Goal: Find contact information: Find contact information

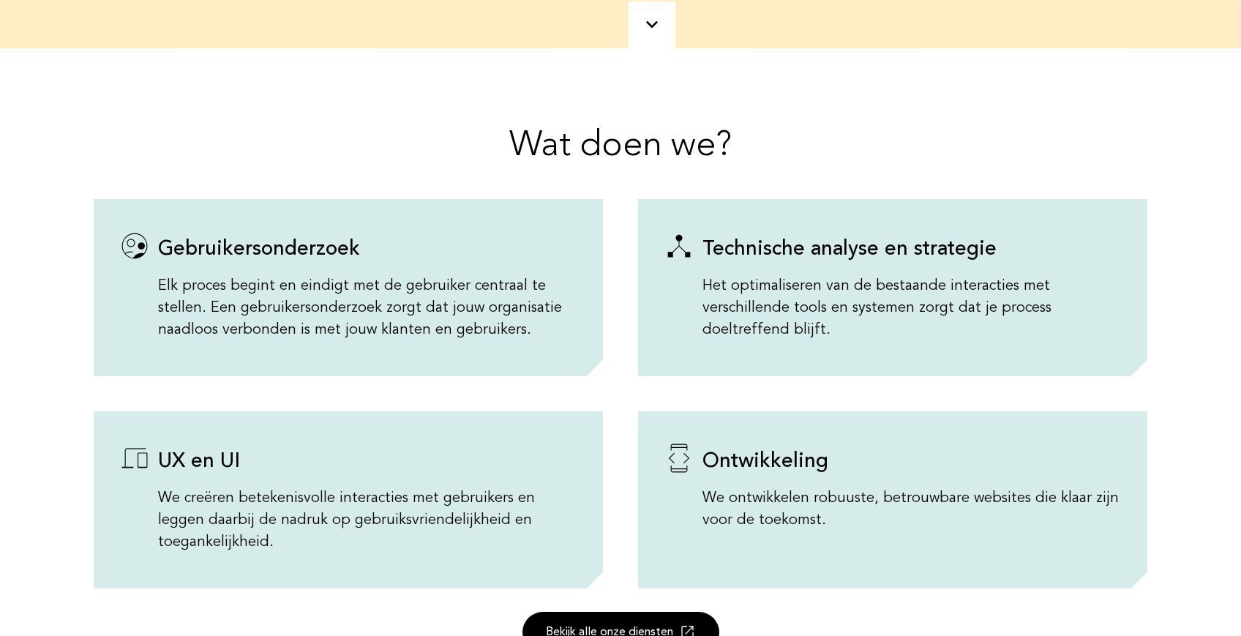
scroll to position [373, 1]
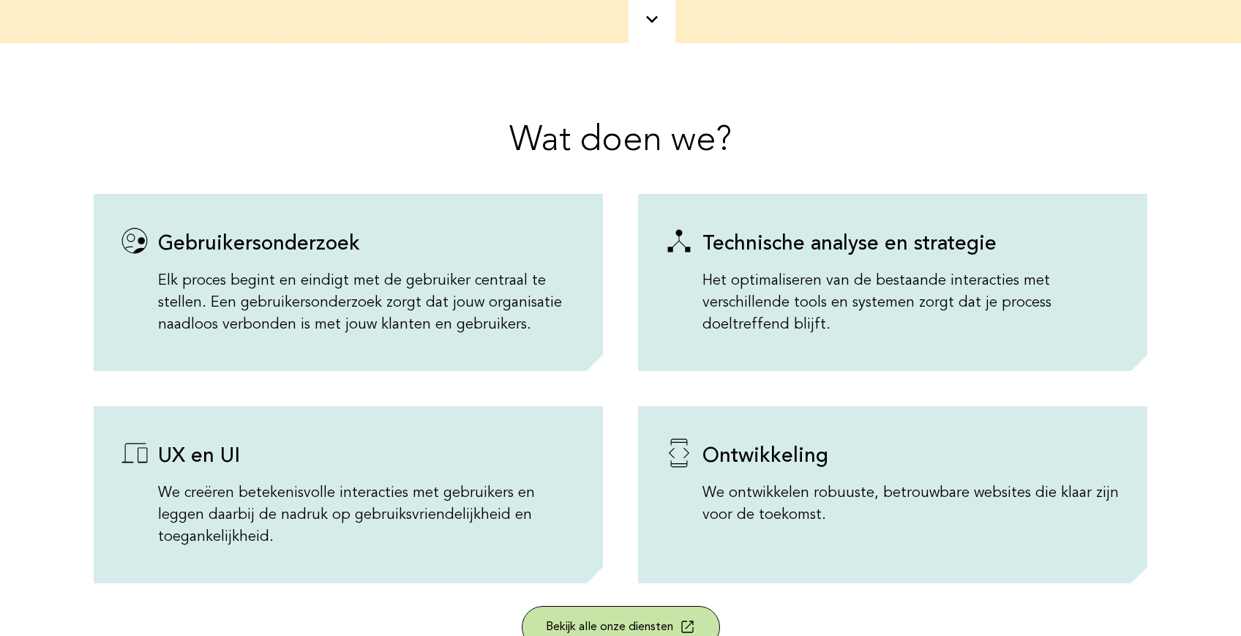
click at [639, 607] on link "Bekijk alle onze diensten" at bounding box center [621, 627] width 197 height 41
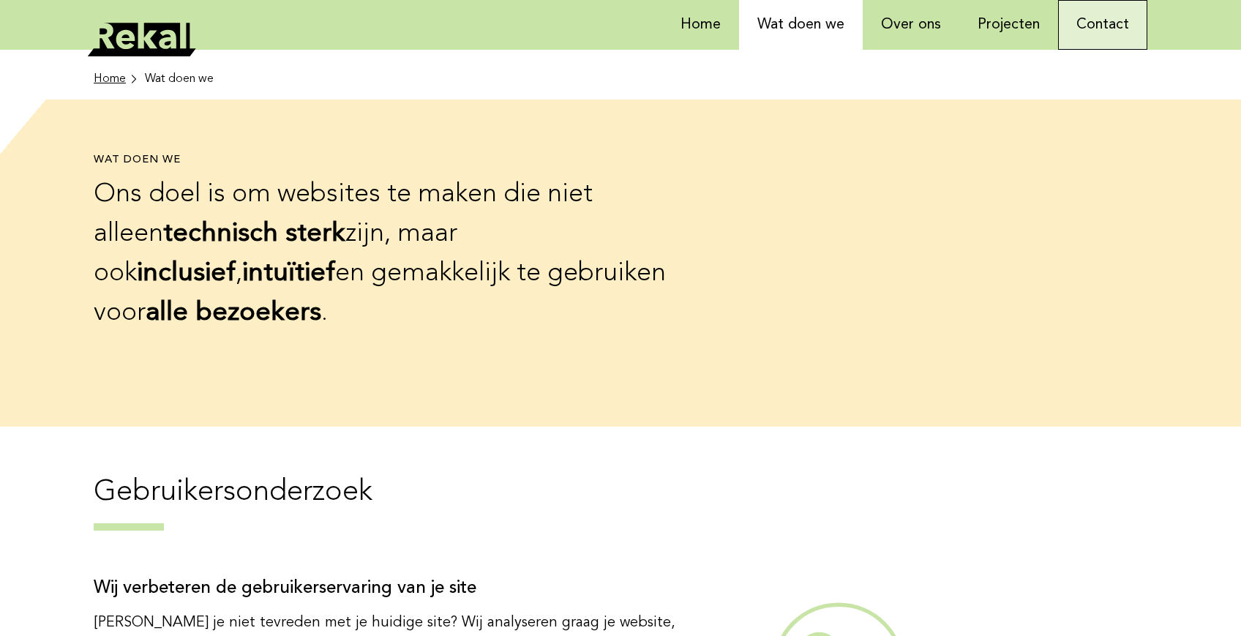
click at [1073, 18] on link "Contact" at bounding box center [1102, 25] width 89 height 50
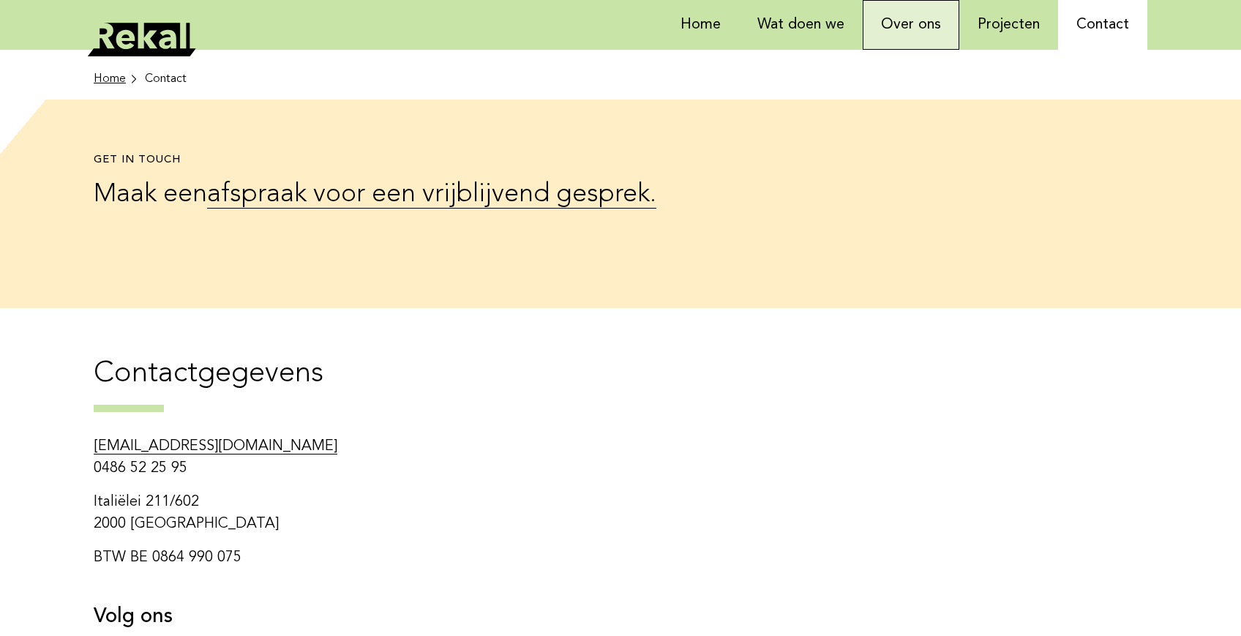
click at [903, 21] on link "Over ons" at bounding box center [911, 25] width 97 height 50
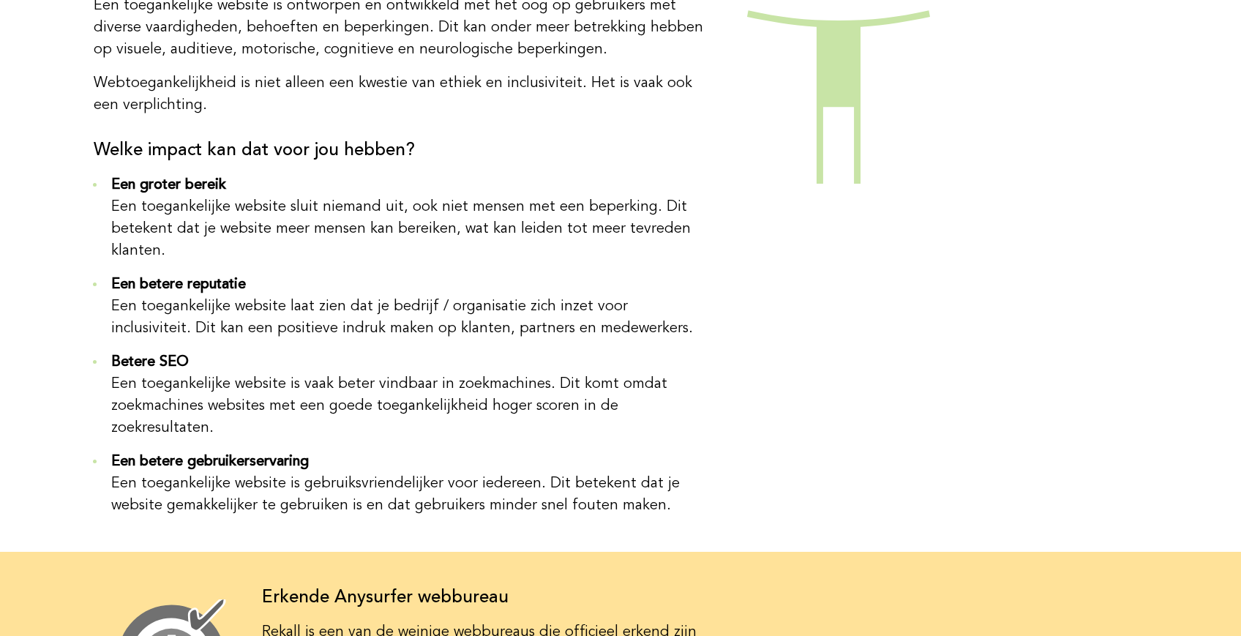
scroll to position [803, 0]
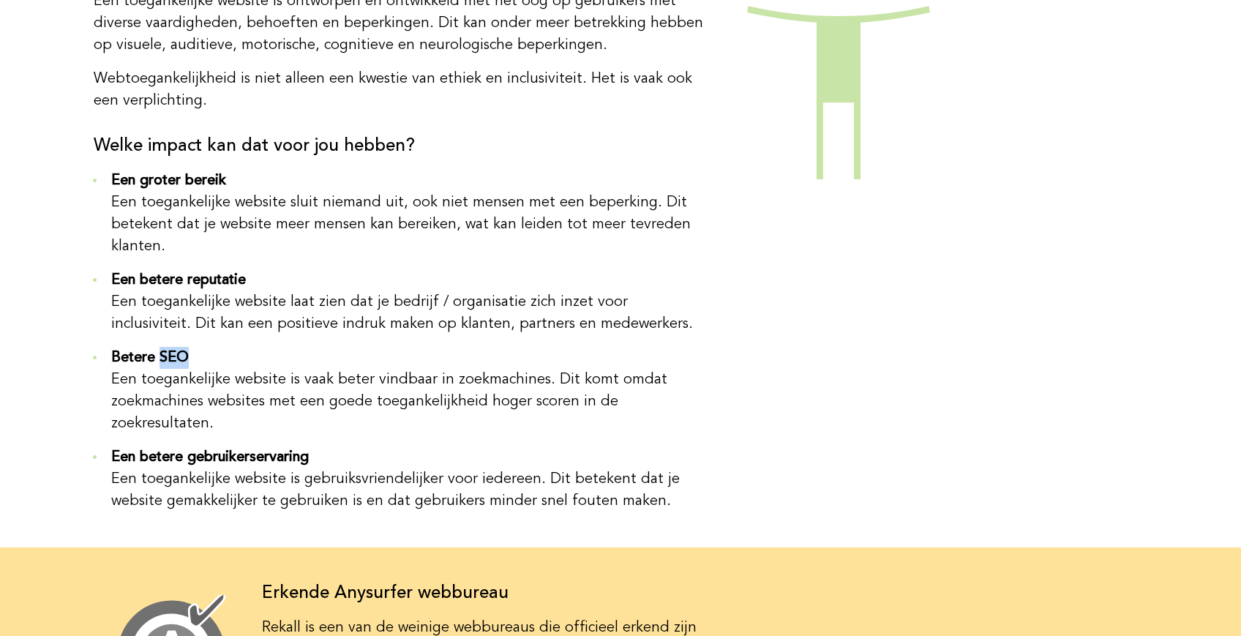
drag, startPoint x: 189, startPoint y: 283, endPoint x: 223, endPoint y: 285, distance: 34.5
click at [225, 347] on li "Betere SEO Een toegankelijke website is vaak beter vindbaar in zoekmachines. Di…" at bounding box center [408, 391] width 607 height 88
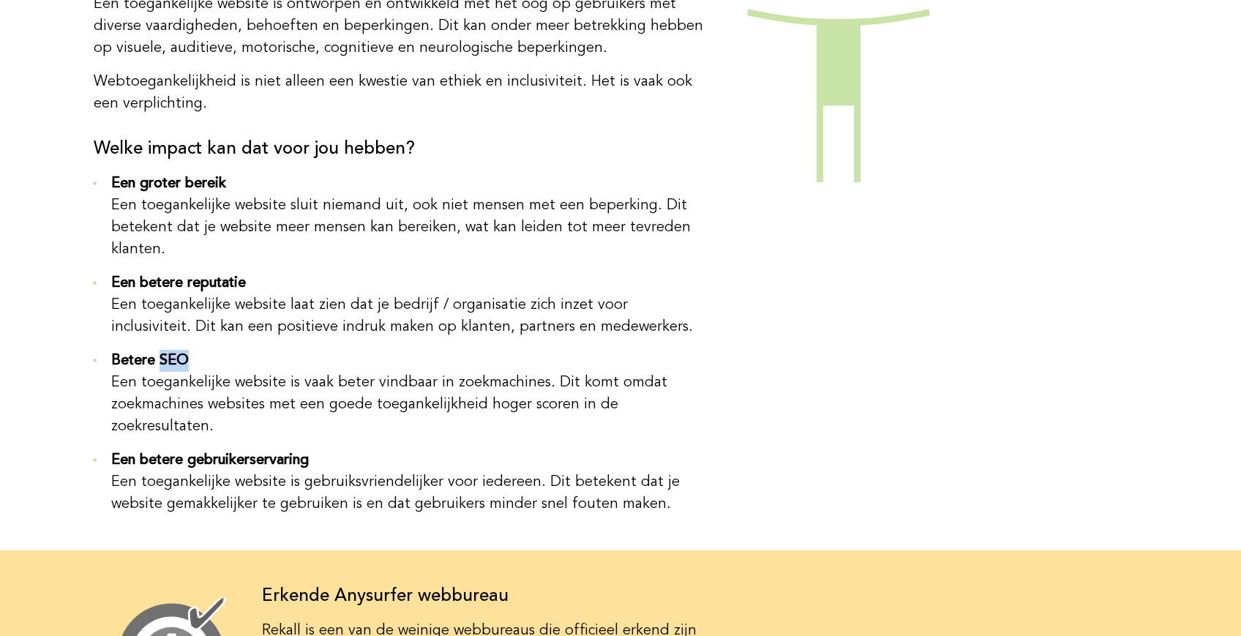
copy b "SEO"
click at [331, 269] on ul "Een groter bereik Een toegankelijke website sluit niemand uit, ook niet mensen …" at bounding box center [403, 343] width 618 height 343
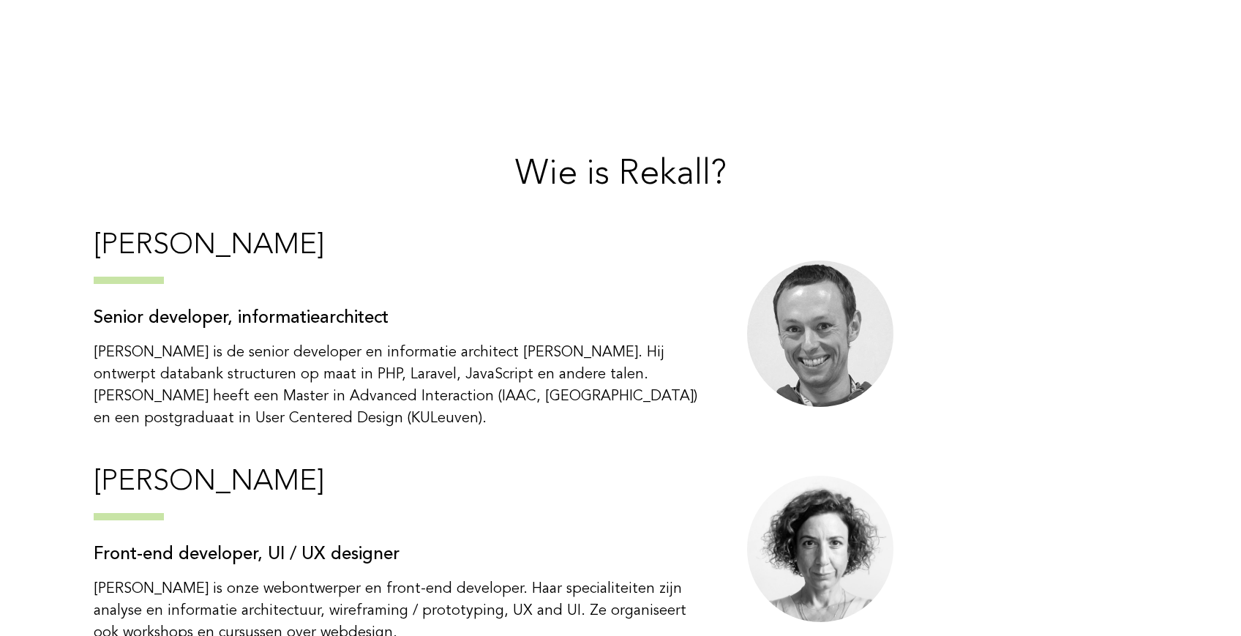
scroll to position [4465, 0]
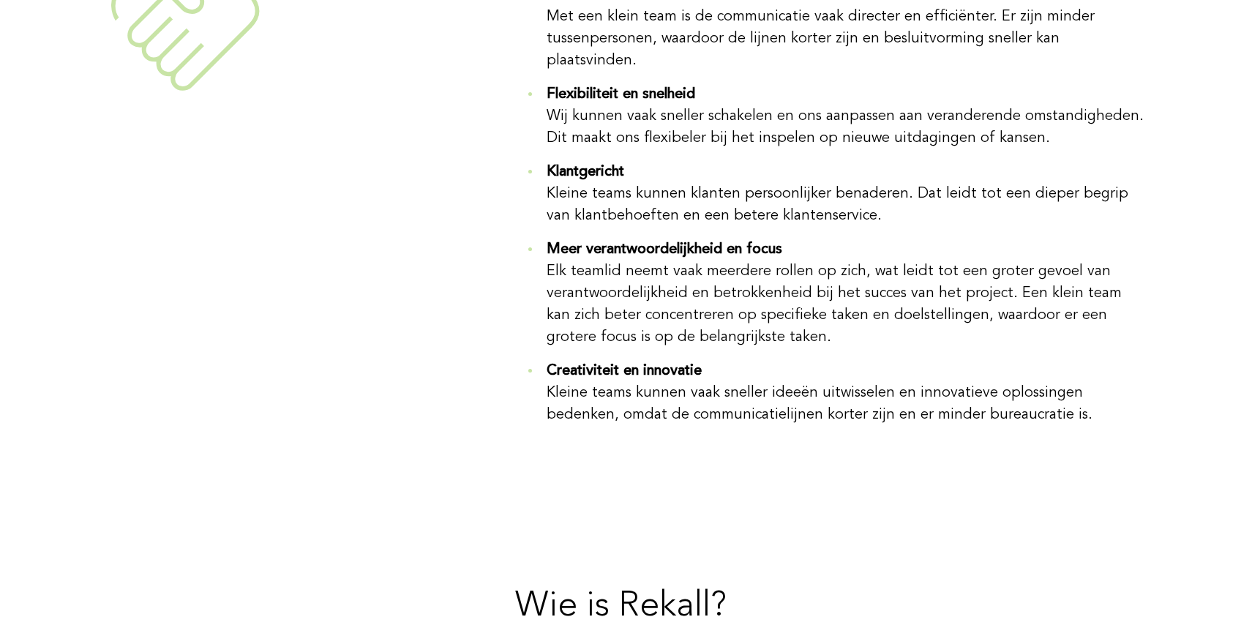
scroll to position [4030, 0]
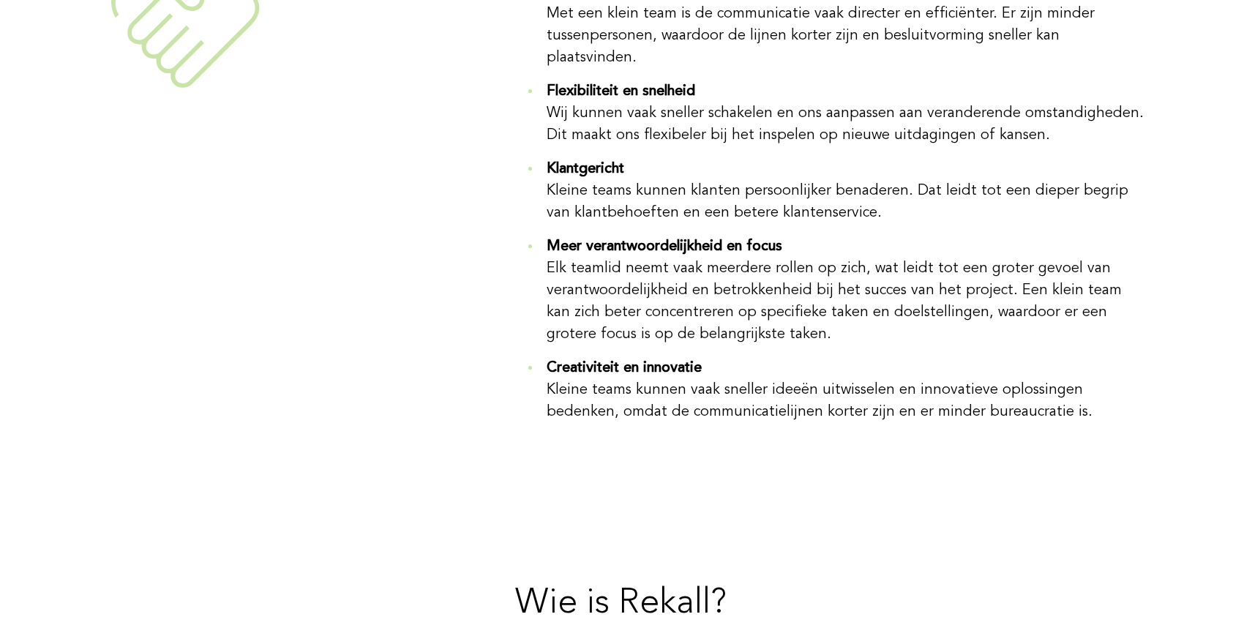
drag, startPoint x: 116, startPoint y: 319, endPoint x: 299, endPoint y: 321, distance: 183.7
copy h3 "Bert Balcaen"
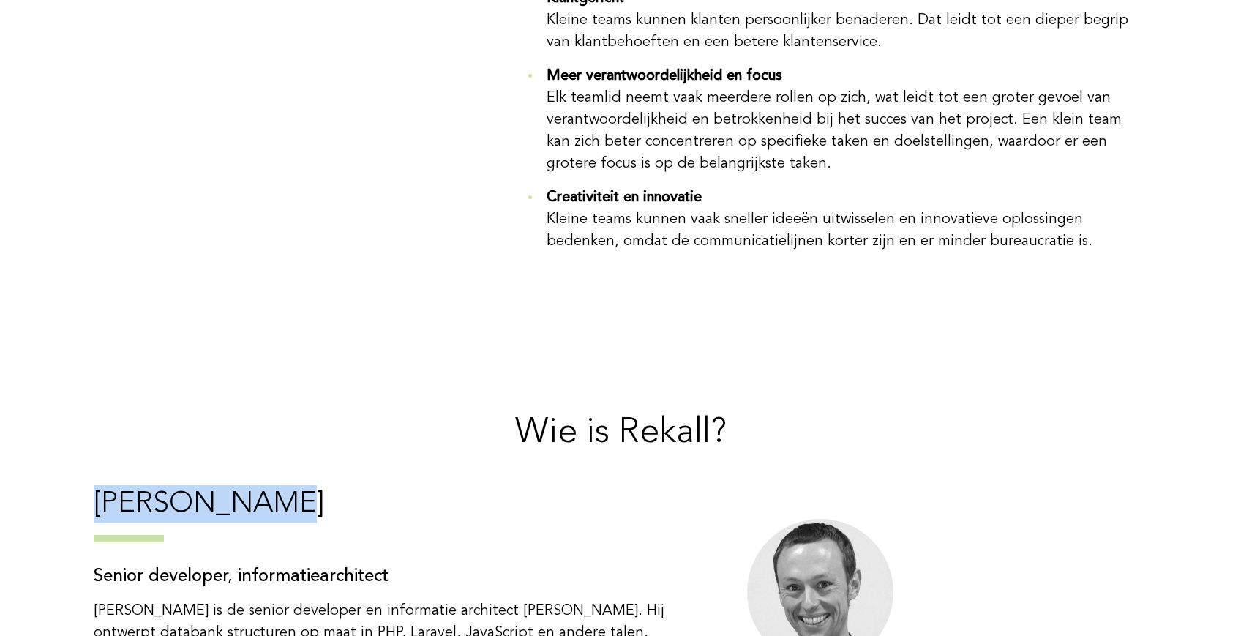
scroll to position [4208, 0]
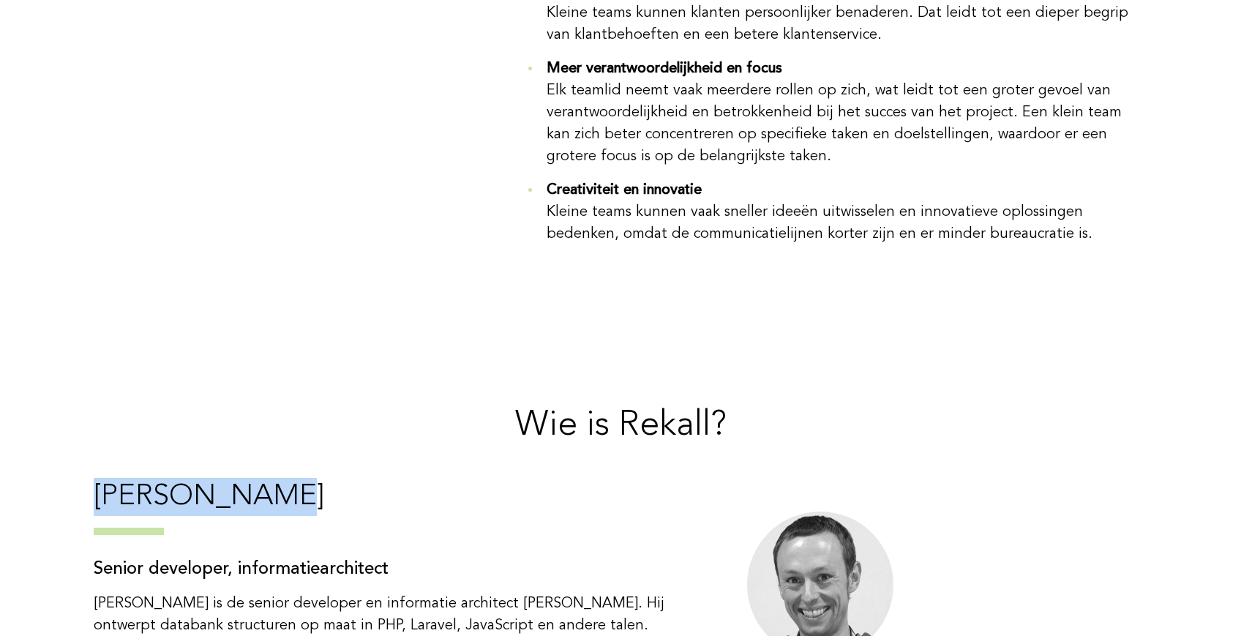
click at [823, 512] on img at bounding box center [820, 585] width 146 height 146
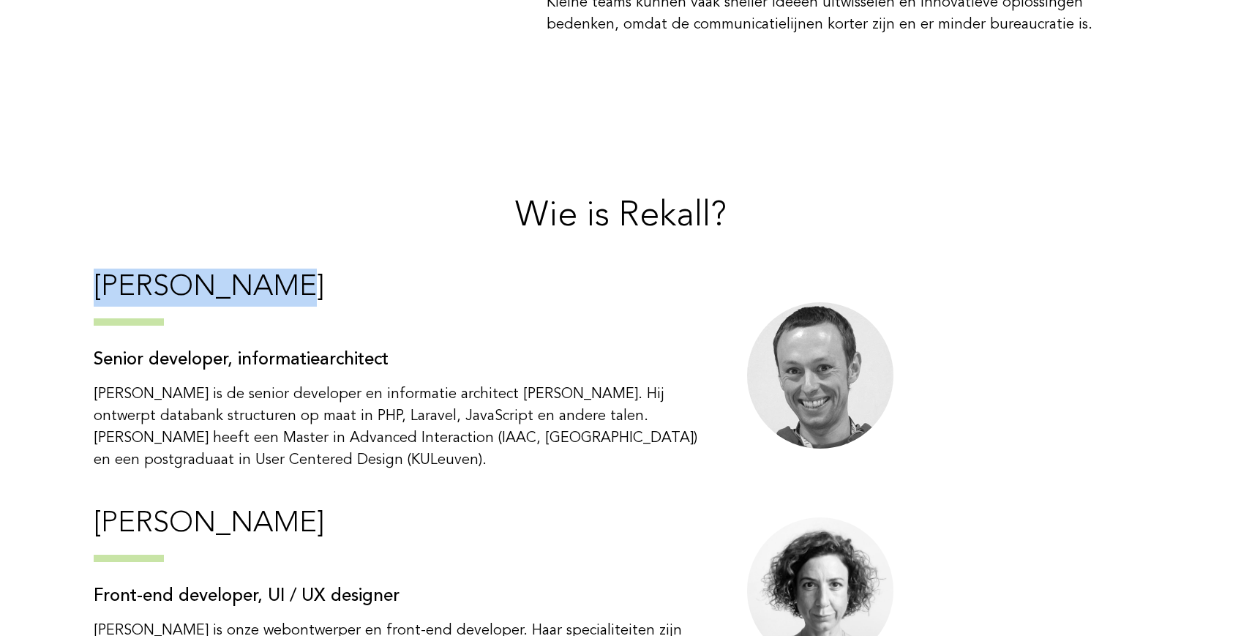
scroll to position [4418, 0]
drag, startPoint x: 239, startPoint y: 542, endPoint x: 110, endPoint y: 515, distance: 131.5
copy p "info@rekall.be 0486 52 25 95"
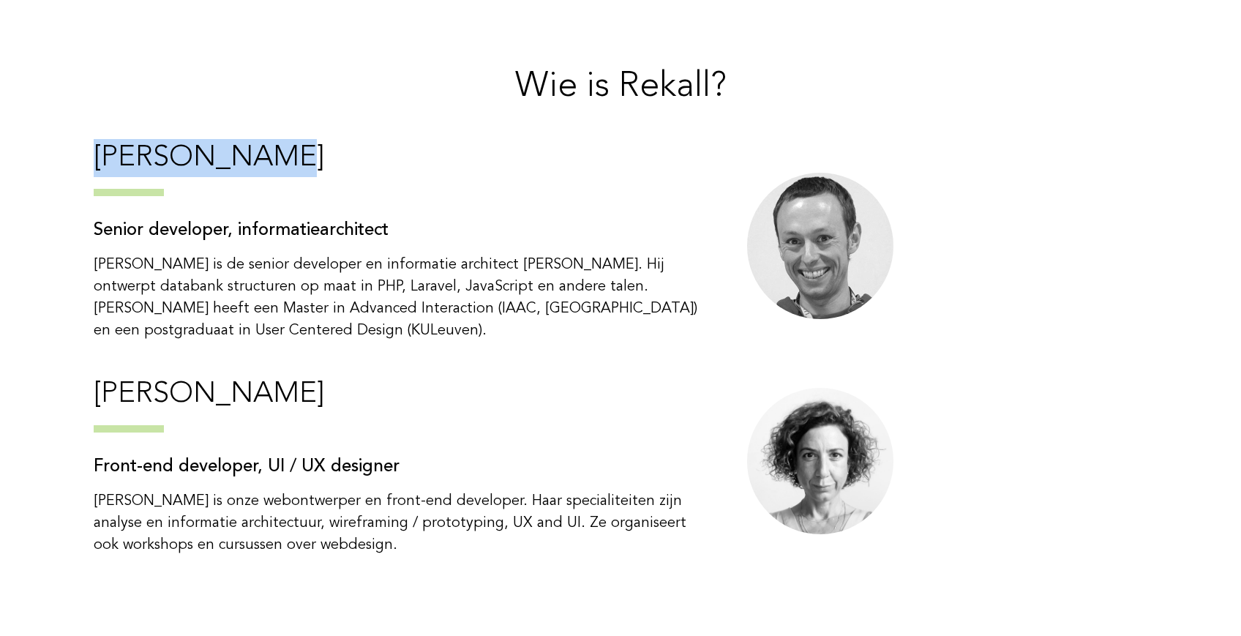
scroll to position [4580, 0]
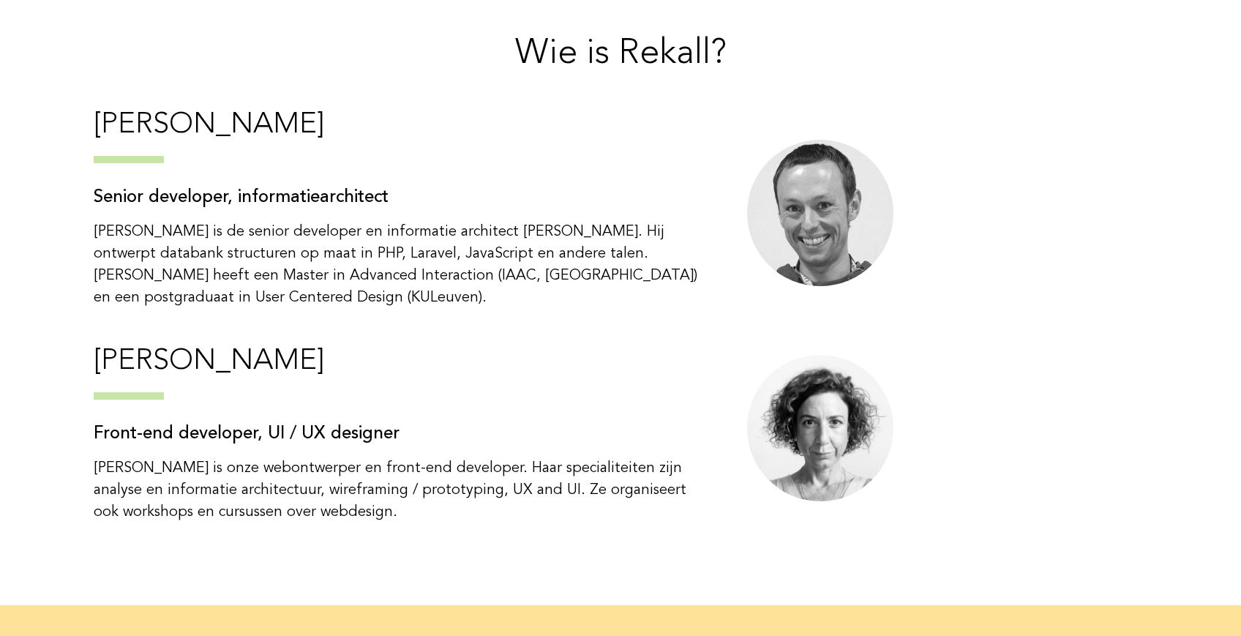
drag, startPoint x: 833, startPoint y: 517, endPoint x: 996, endPoint y: 490, distance: 165.6
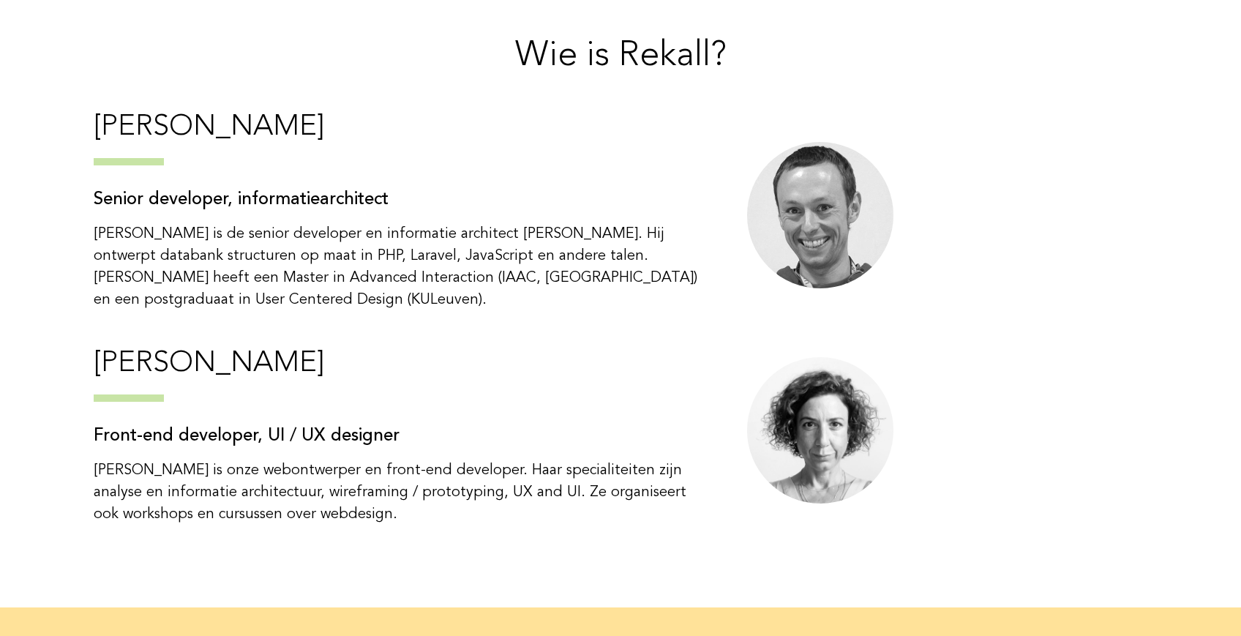
scroll to position [4576, 0]
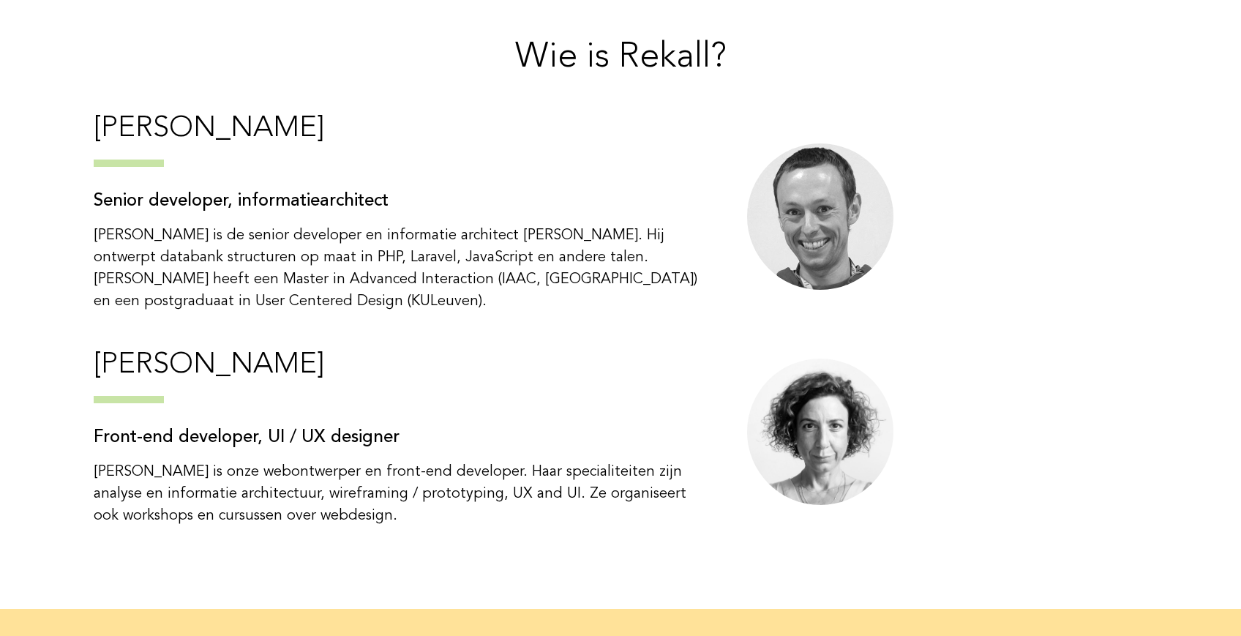
copy p "Federatie van Webbedrijven."
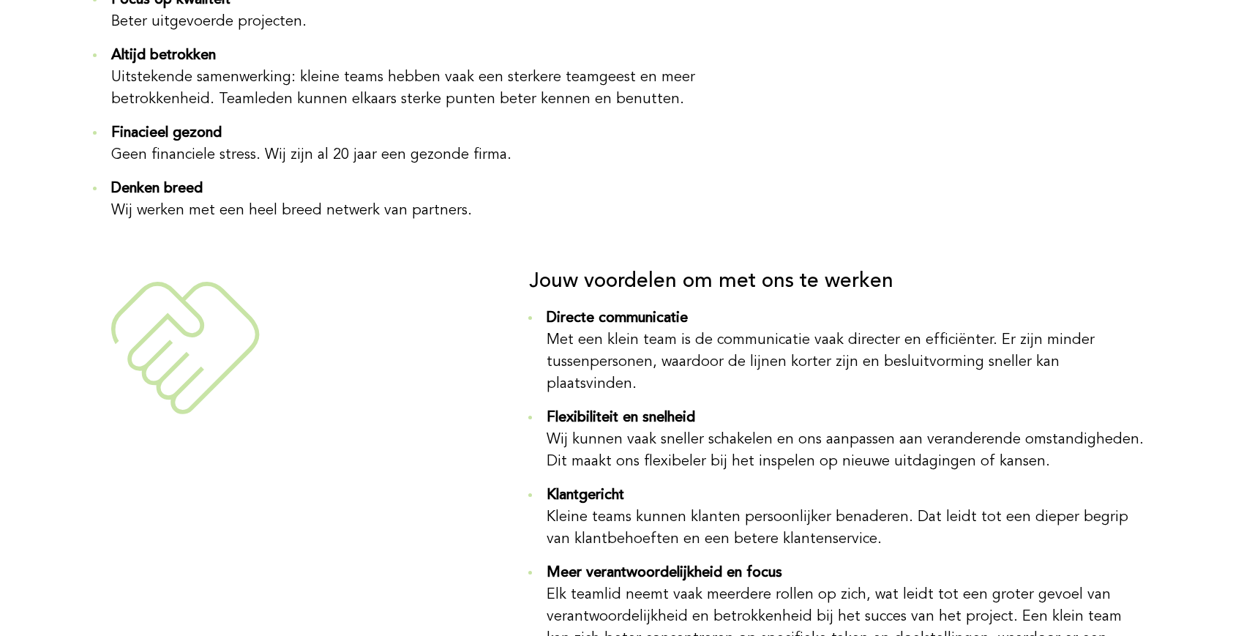
scroll to position [3678, 0]
